Goal: Information Seeking & Learning: Learn about a topic

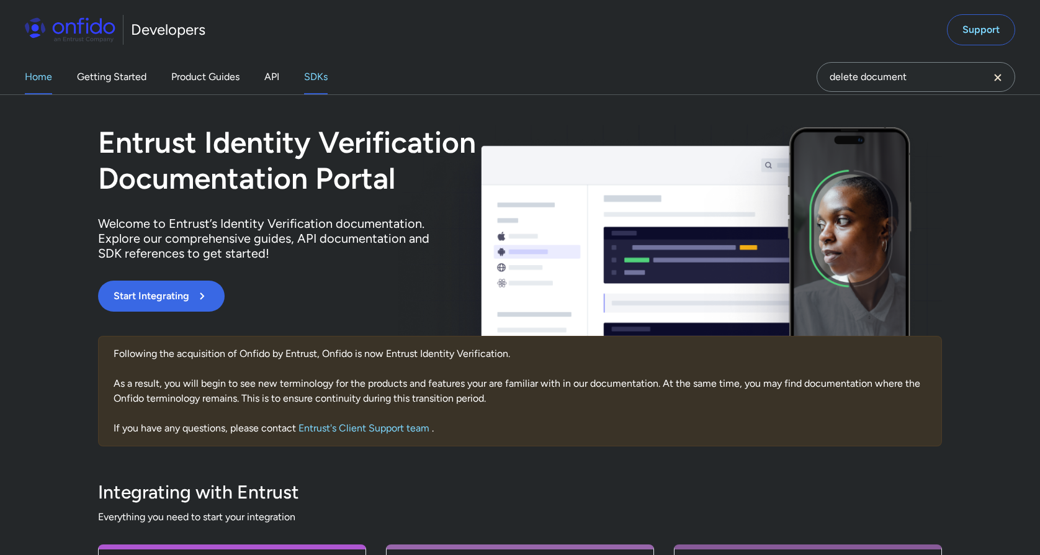
click at [321, 77] on link "SDKs" at bounding box center [316, 77] width 24 height 35
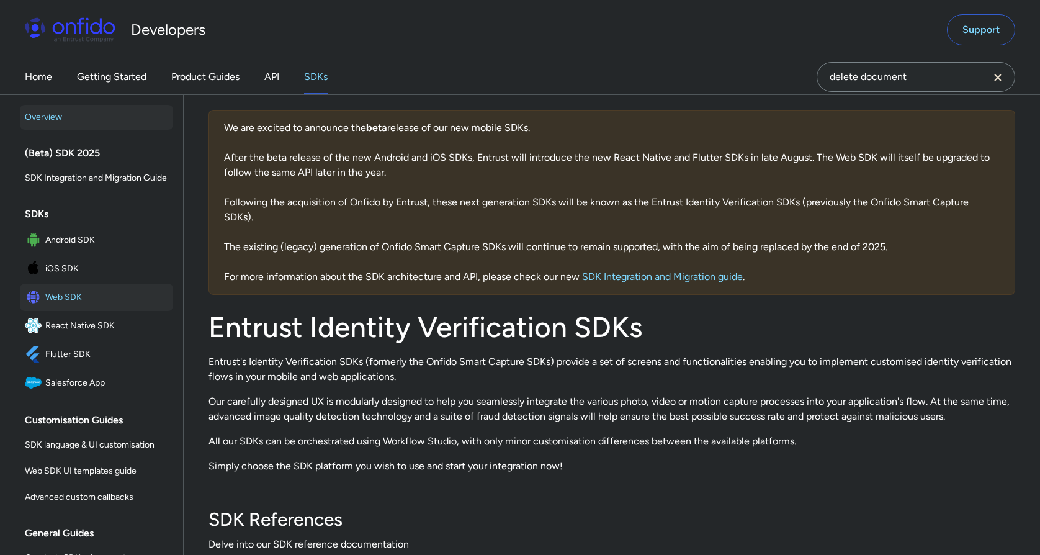
click at [65, 294] on span "Web SDK" at bounding box center [106, 296] width 123 height 17
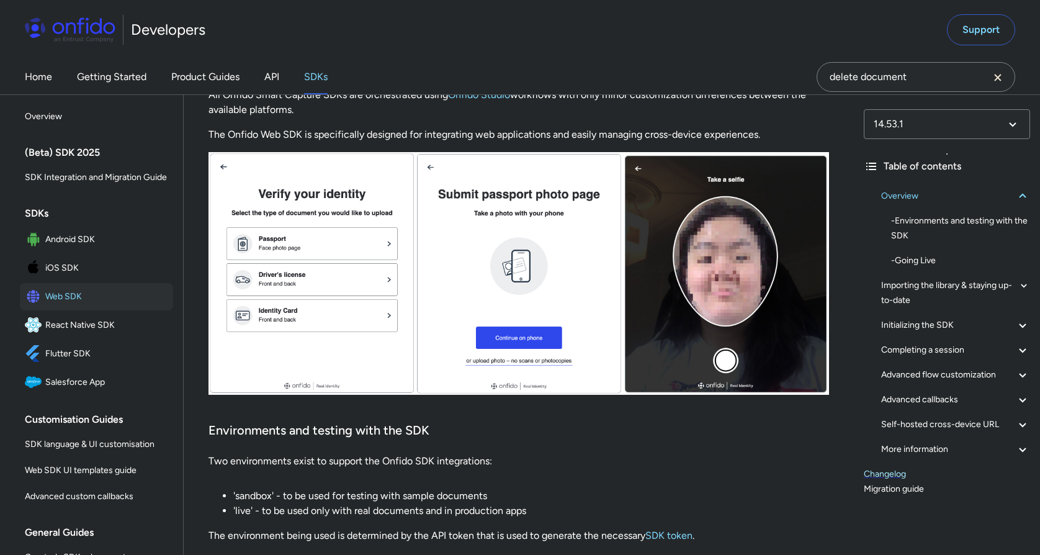
click at [875, 473] on link "Changelog" at bounding box center [947, 474] width 166 height 15
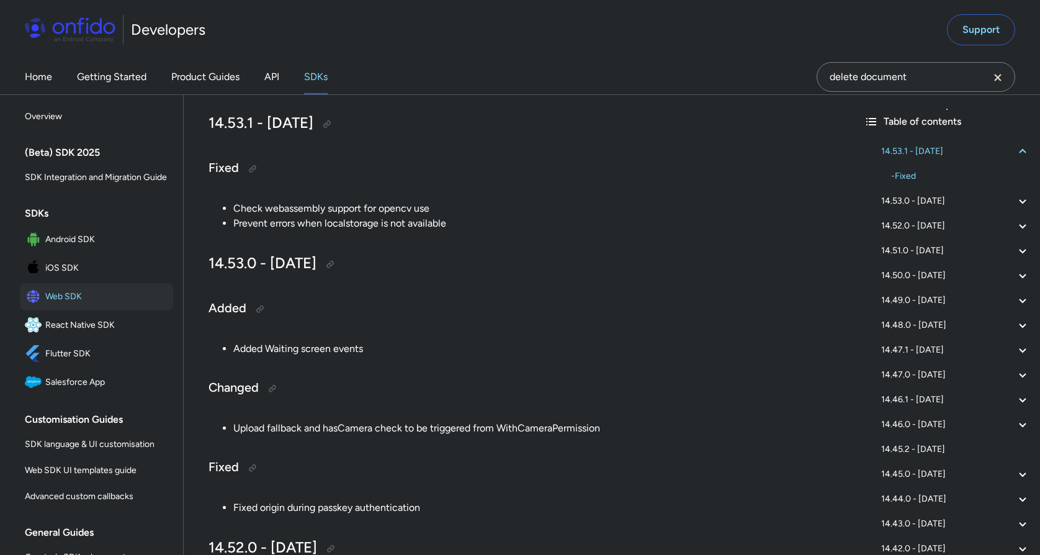
scroll to position [256, 0]
click at [335, 265] on div at bounding box center [330, 265] width 10 height 10
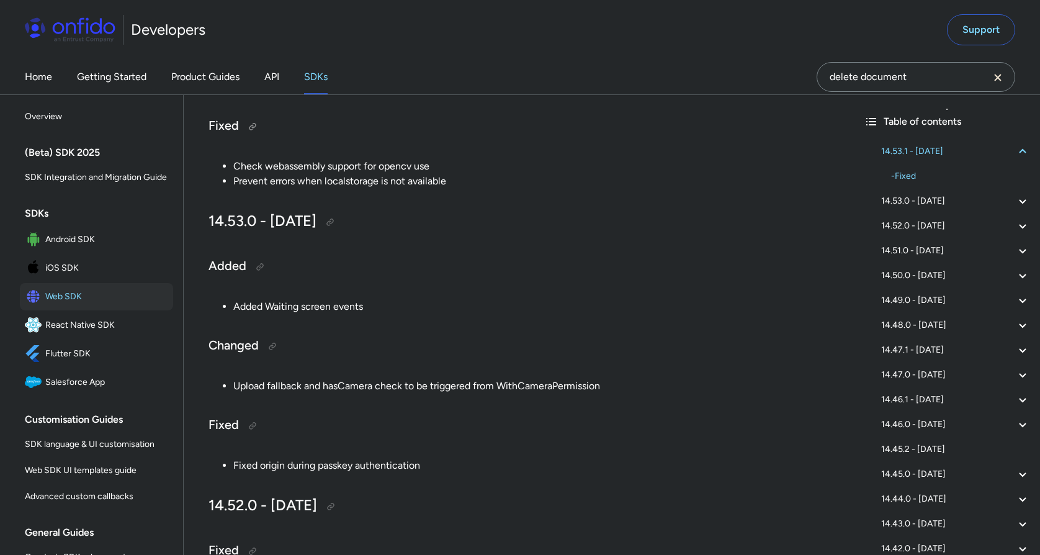
scroll to position [281, 0]
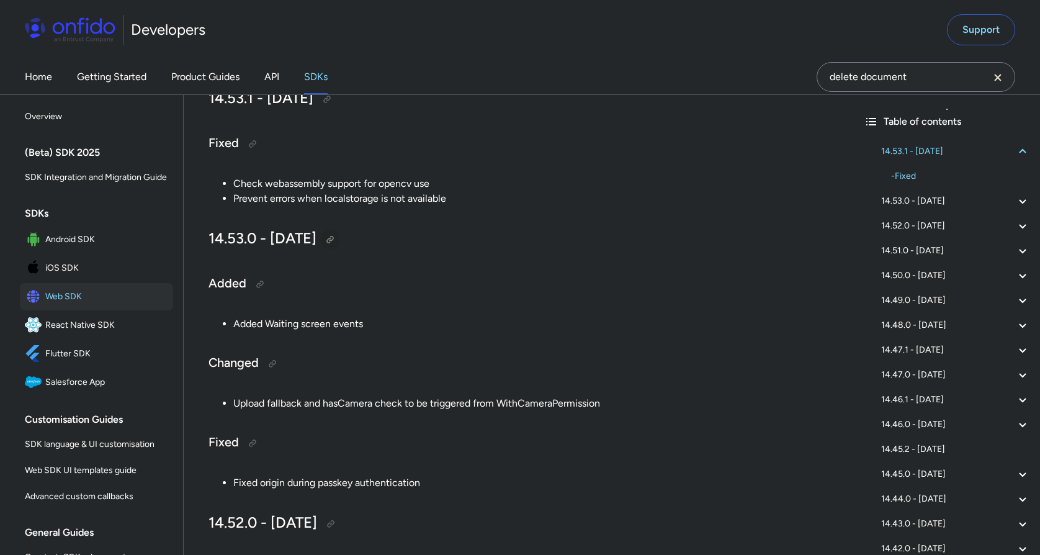
click at [335, 241] on div at bounding box center [330, 240] width 10 height 10
